Goal: Download file/media

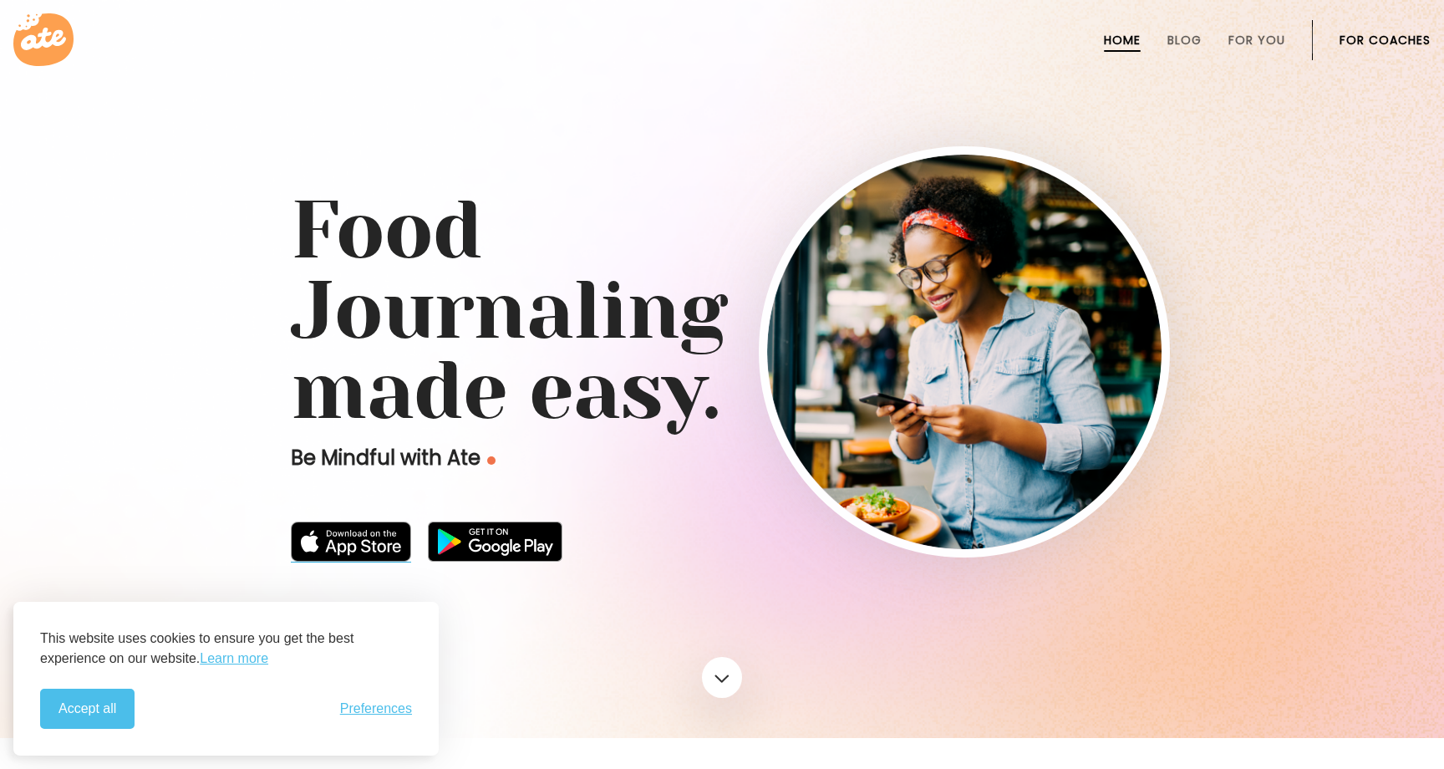
click at [386, 550] on img at bounding box center [351, 542] width 120 height 40
click at [109, 708] on button "Accept all" at bounding box center [87, 709] width 94 height 40
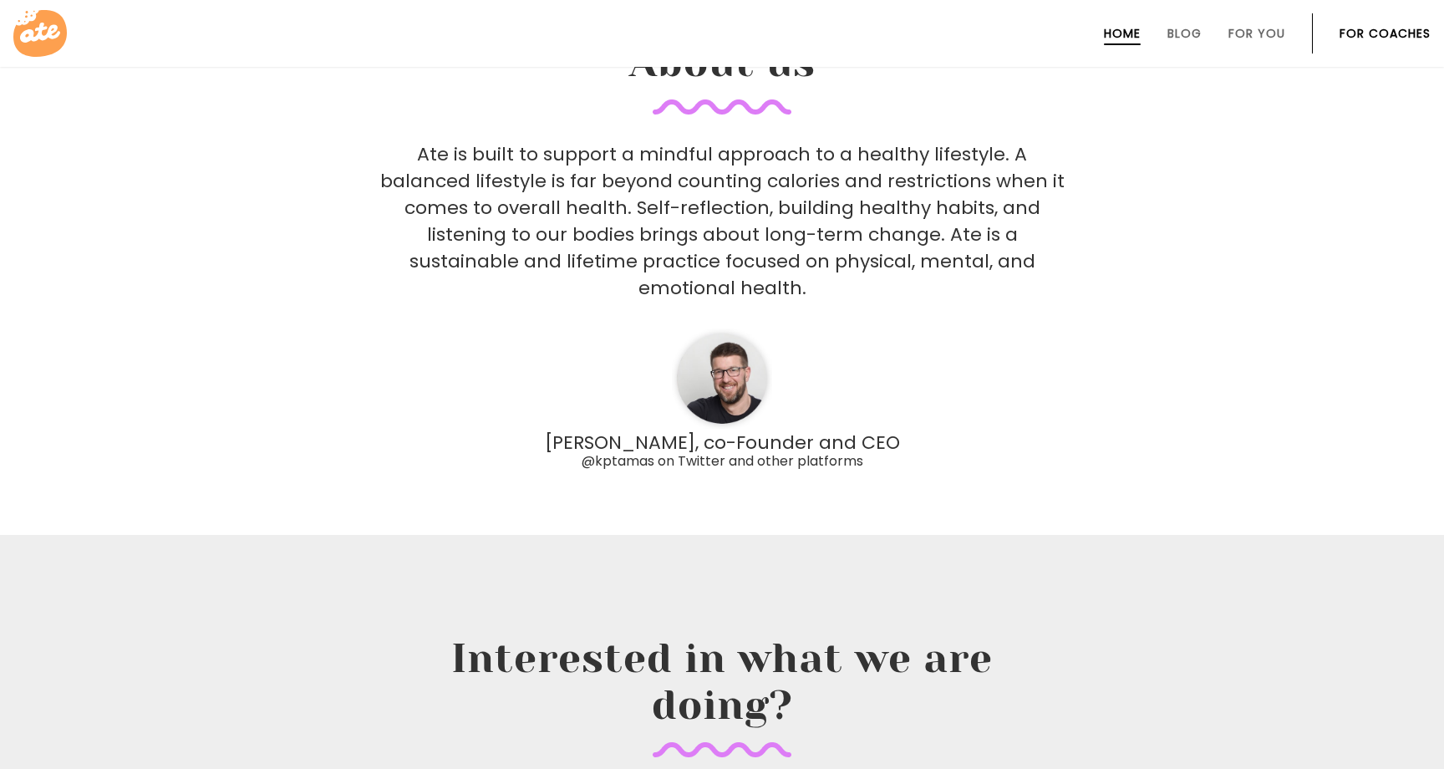
scroll to position [5478, 0]
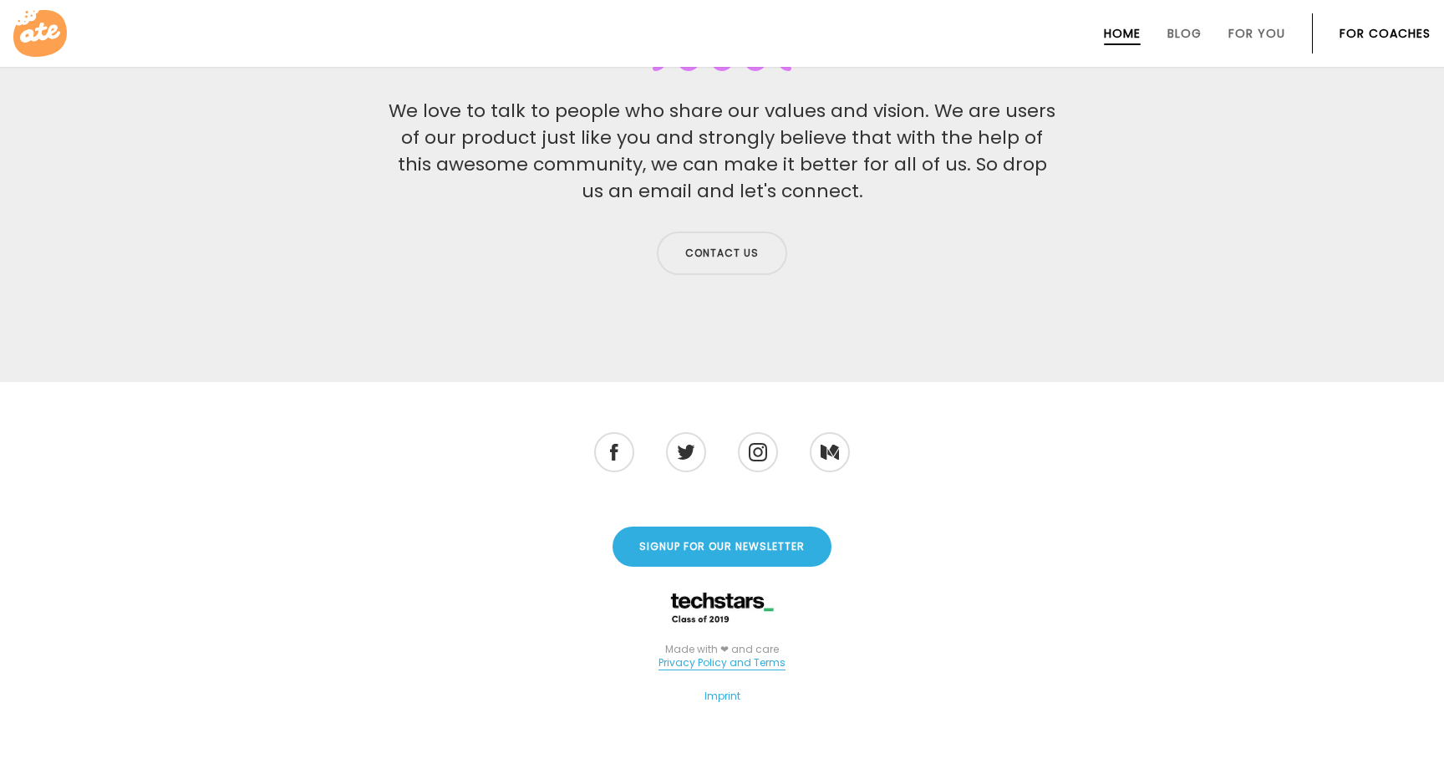
click at [735, 655] on link "Privacy Policy and Terms" at bounding box center [722, 662] width 127 height 15
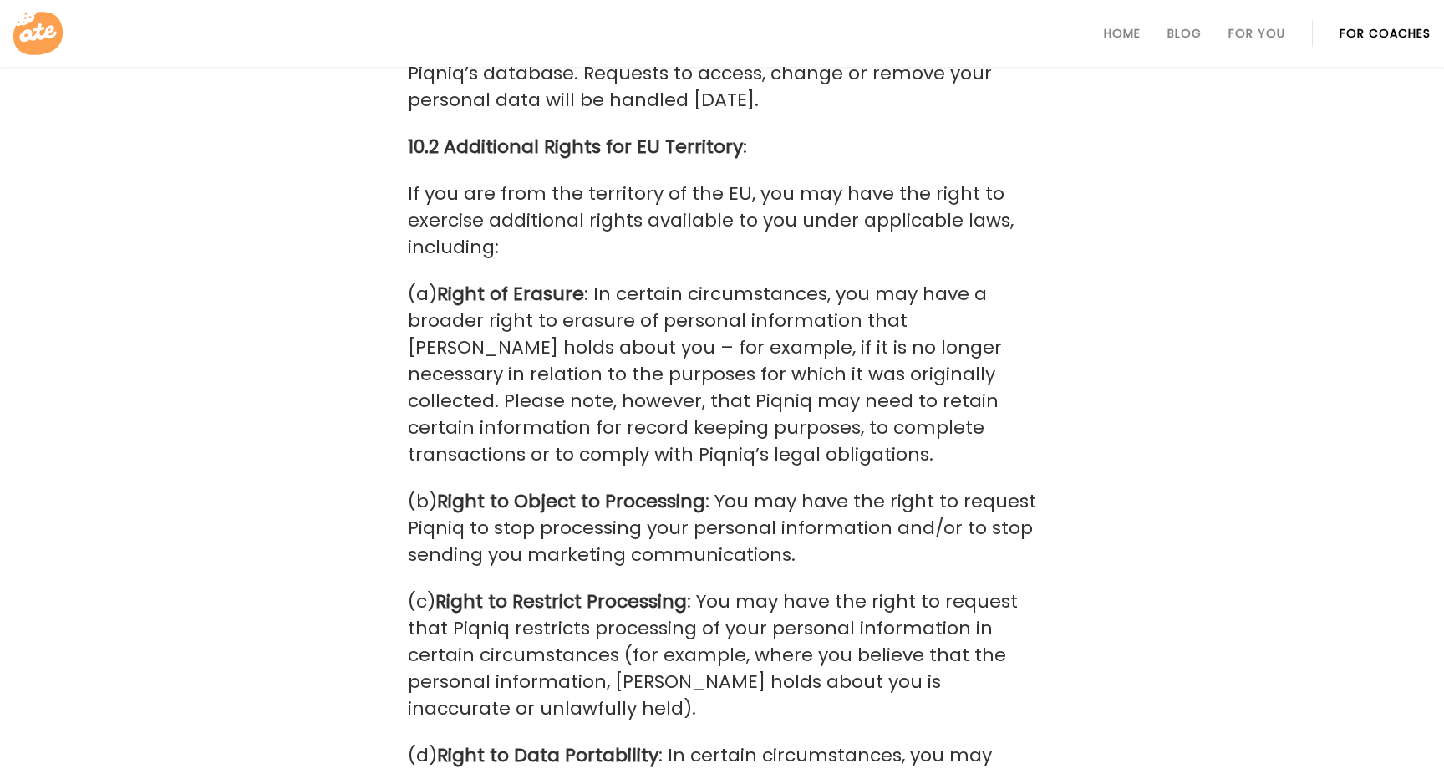
scroll to position [40403, 0]
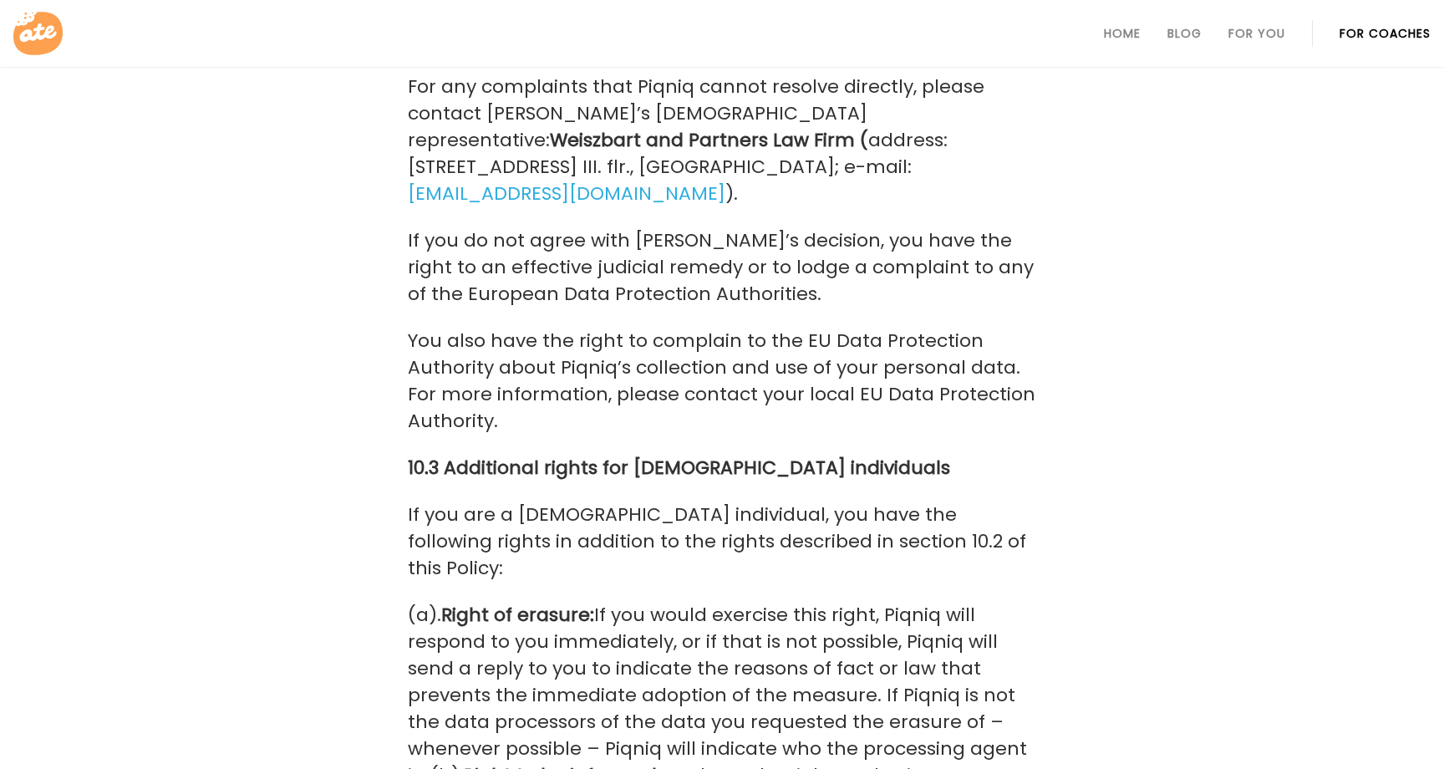
drag, startPoint x: 599, startPoint y: 387, endPoint x: 437, endPoint y: 389, distance: 162.1
copy p "[EMAIL_ADDRESS][DOMAIN_NAME]"
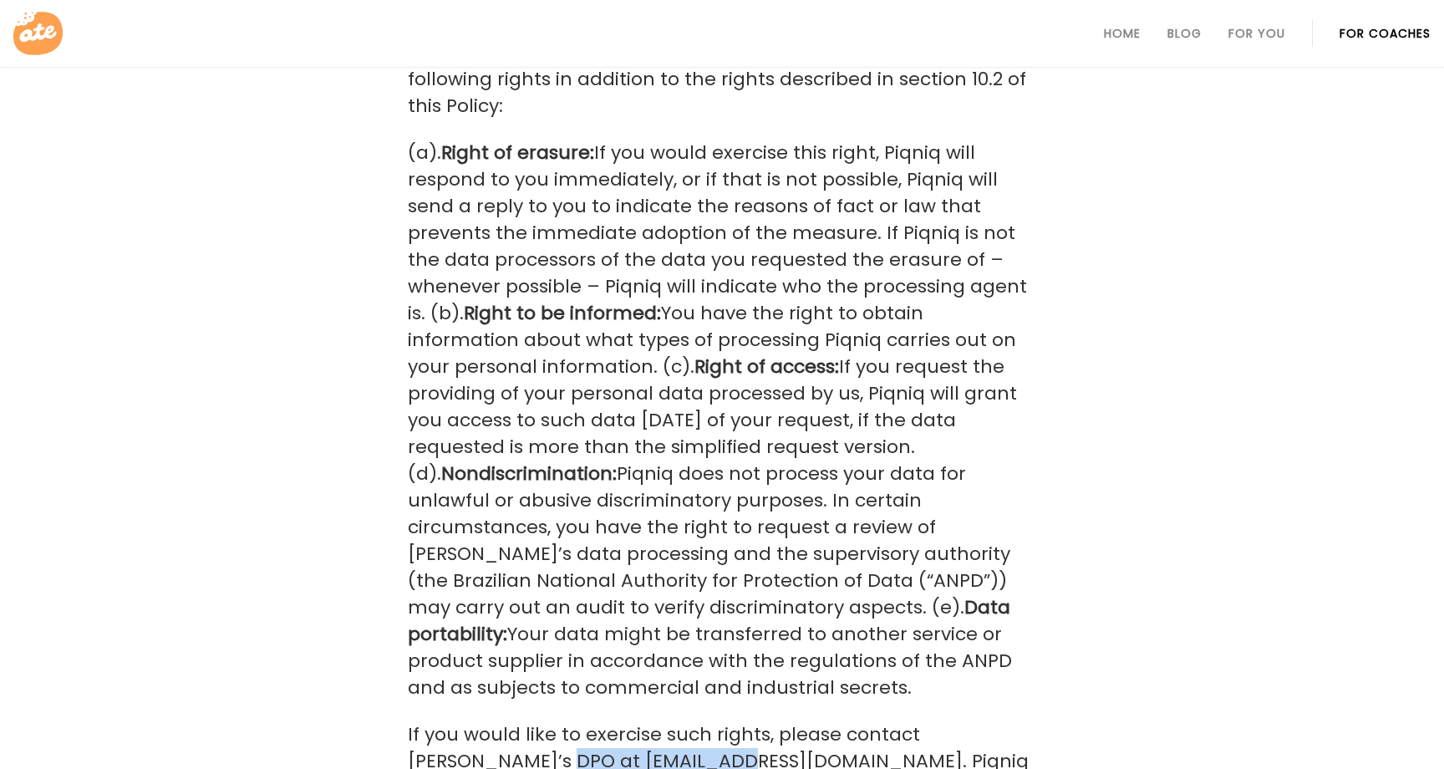
scroll to position [40866, 0]
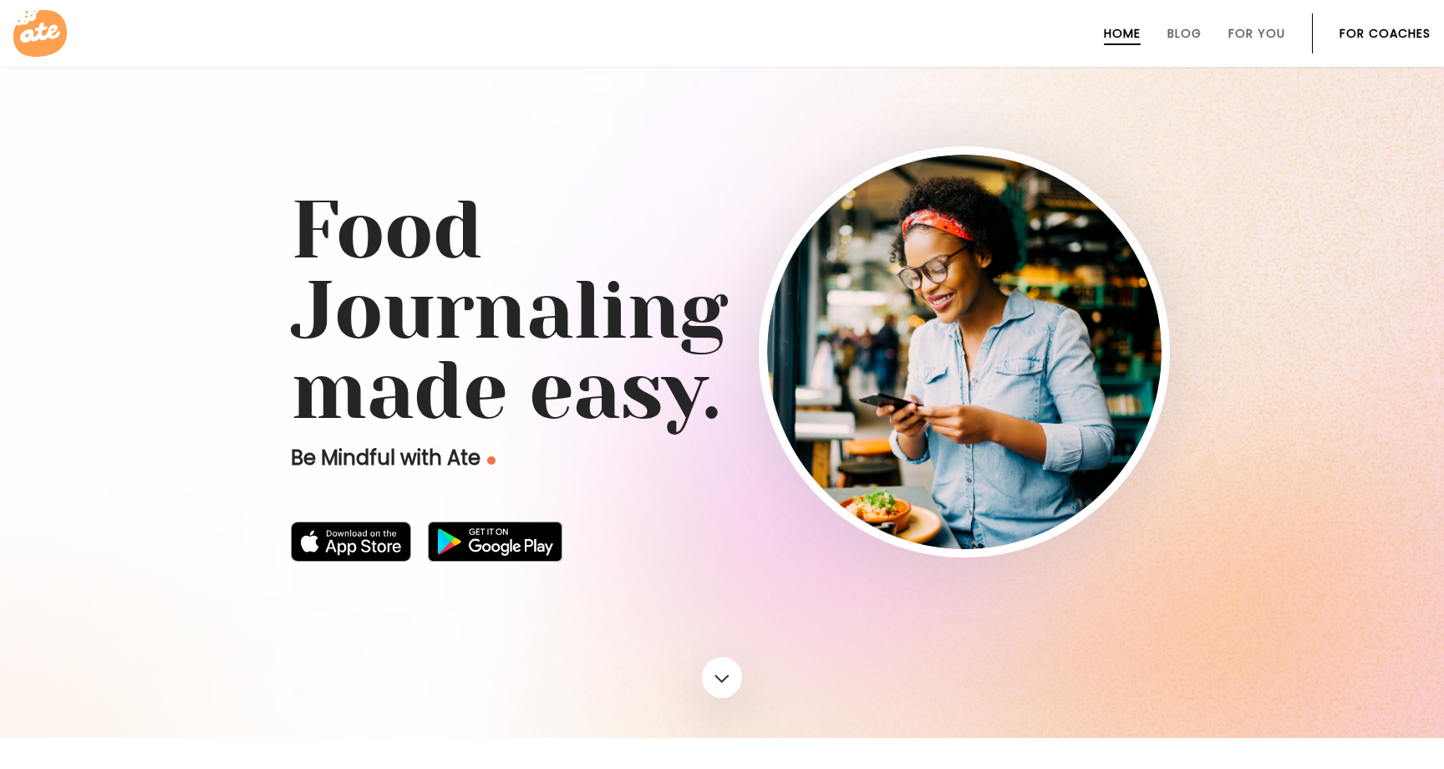
scroll to position [5478, 0]
